Goal: Obtain resource: Obtain resource

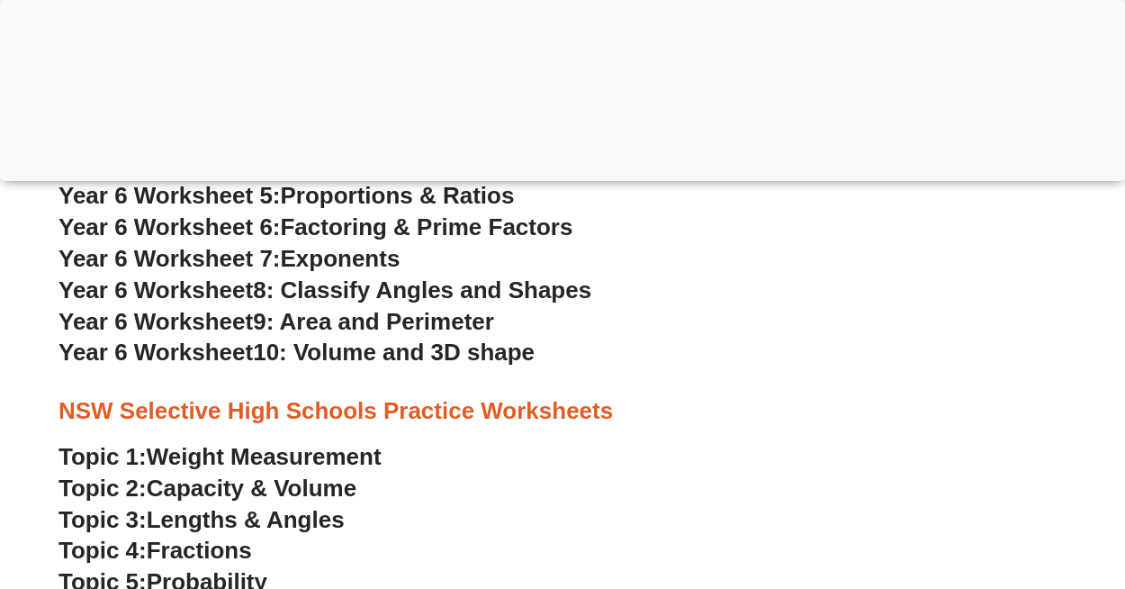
scroll to position [3680, 0]
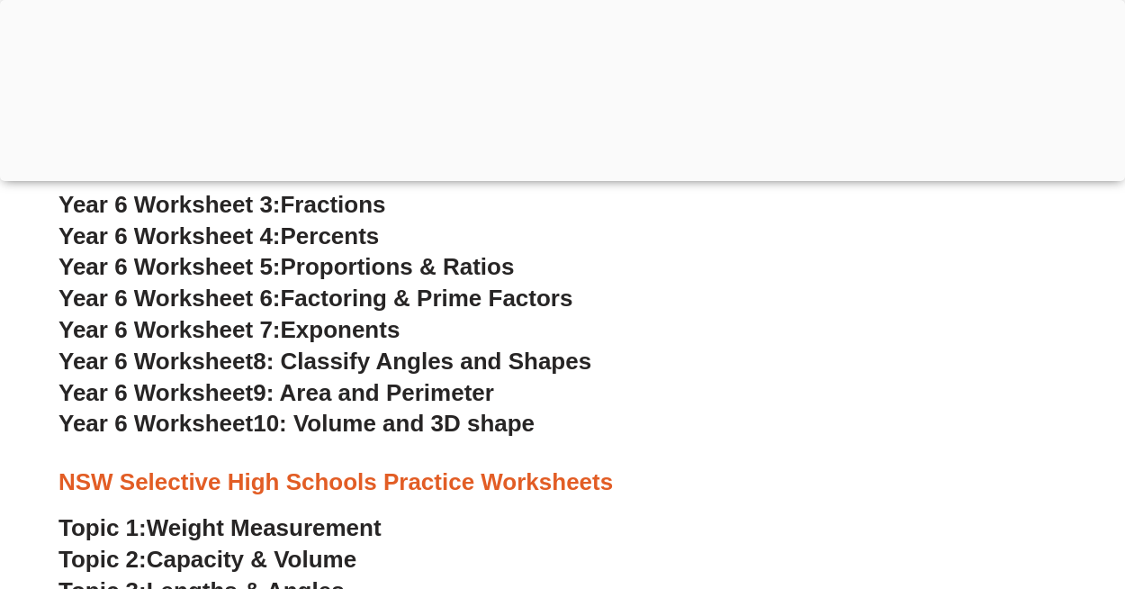
scroll to position [3658, 0]
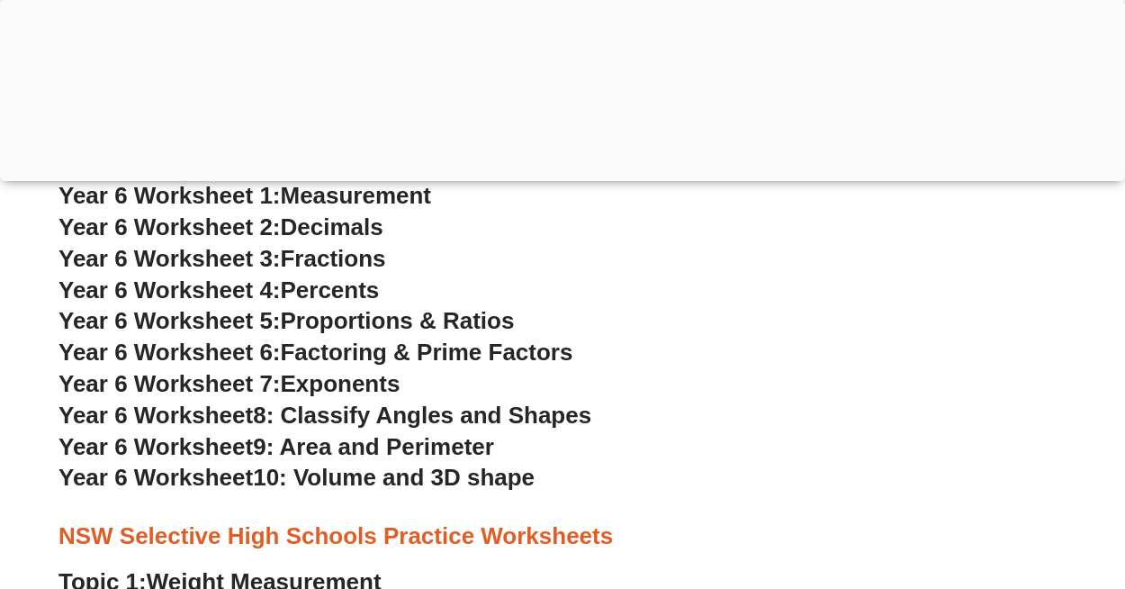
click at [297, 447] on span "9: Area and Perimeter" at bounding box center [373, 446] width 241 height 27
click at [267, 414] on span "8: Classify Angles and Shapes" at bounding box center [422, 415] width 339 height 27
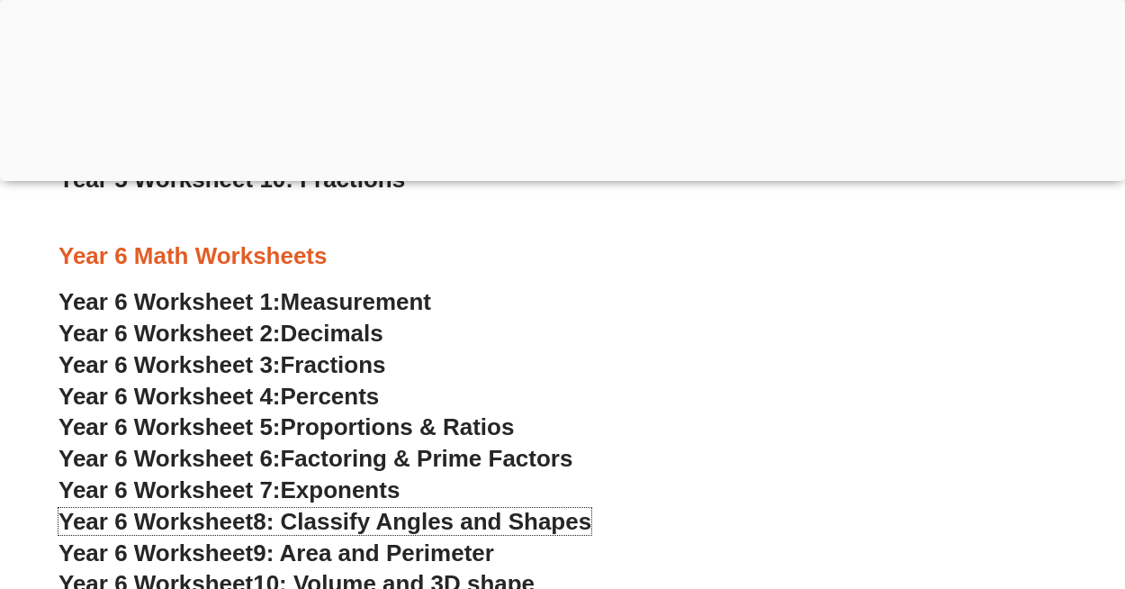
scroll to position [3637, 0]
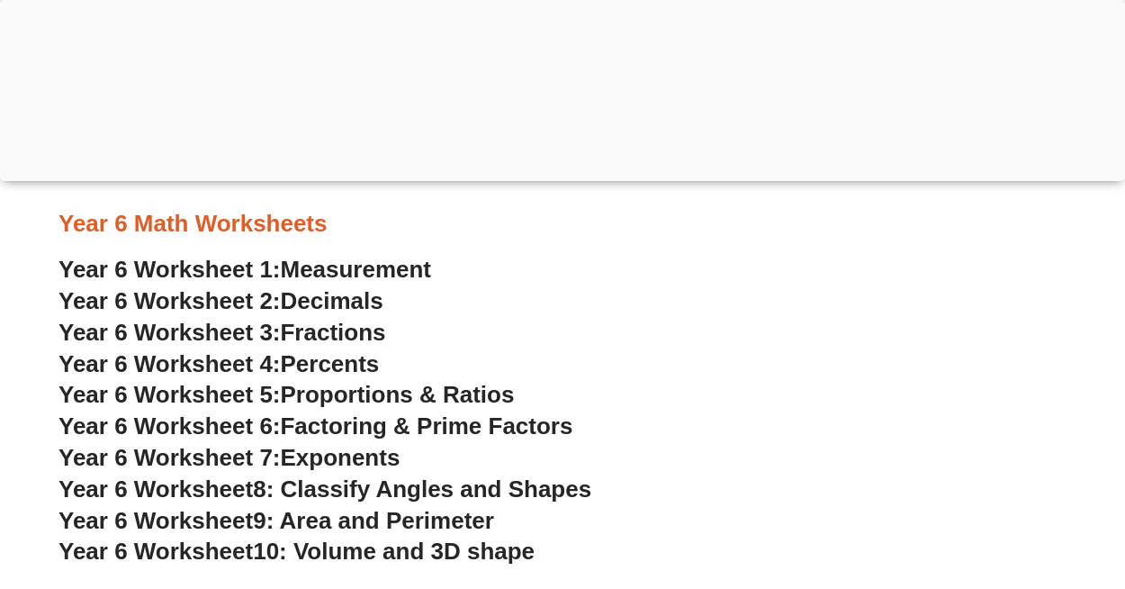
click at [281, 425] on span "Year 6 Worksheet 6:" at bounding box center [170, 425] width 222 height 27
click at [292, 460] on span "Exponents" at bounding box center [341, 457] width 120 height 27
click at [281, 395] on span "Year 6 Worksheet 5:" at bounding box center [170, 394] width 222 height 27
click at [253, 362] on span "Year 6 Worksheet 4:" at bounding box center [170, 363] width 222 height 27
click at [232, 328] on span "Year 6 Worksheet 3:" at bounding box center [170, 332] width 222 height 27
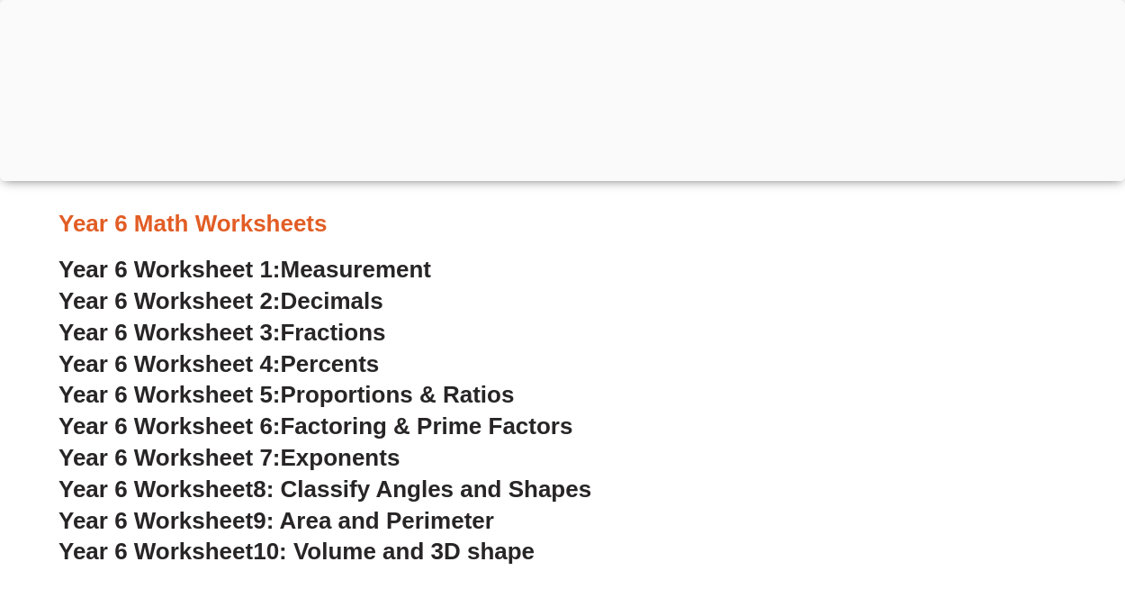
click at [251, 294] on span "Year 6 Worksheet 2:" at bounding box center [170, 300] width 222 height 27
